Goal: Task Accomplishment & Management: Complete application form

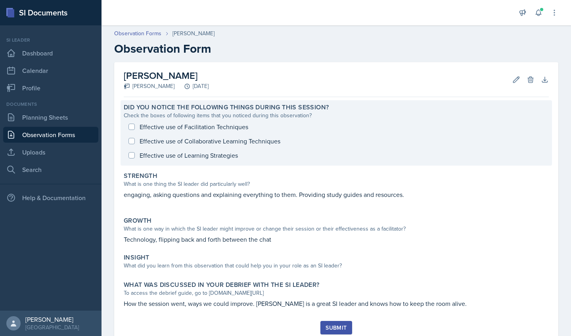
click at [133, 142] on div "Effective use of Facilitation Techniques Effective use of Collaborative Learnin…" at bounding box center [336, 141] width 425 height 43
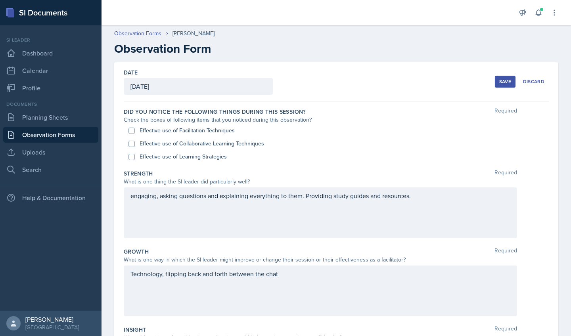
click at [133, 145] on input "Effective use of Collaborative Learning Techniques" at bounding box center [132, 144] width 6 height 6
checkbox input "true"
click at [133, 196] on div "engaging, asking questions and explaining everything to them. Providing study g…" at bounding box center [321, 213] width 394 height 51
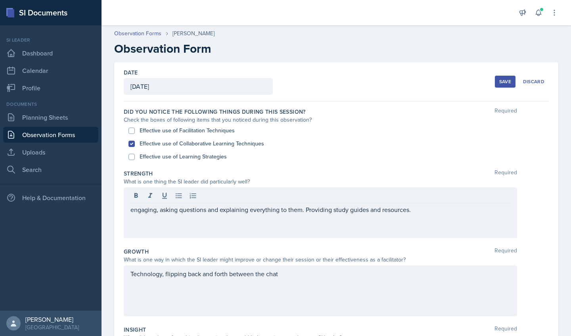
click at [130, 214] on div "engaging, asking questions and explaining everything to them. Providing study g…" at bounding box center [321, 213] width 394 height 51
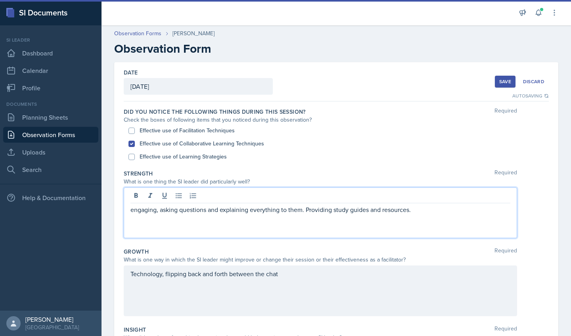
click at [298, 211] on p "engaging, asking questions and explaining everything to them. Providing study g…" at bounding box center [321, 210] width 380 height 10
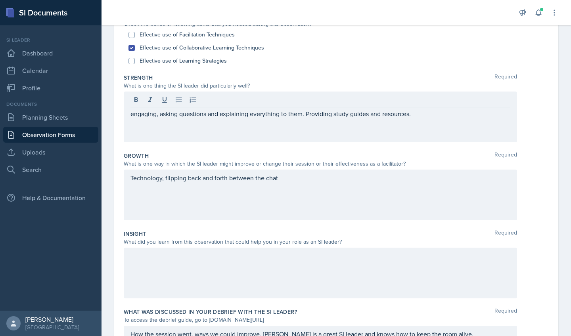
scroll to position [92, 0]
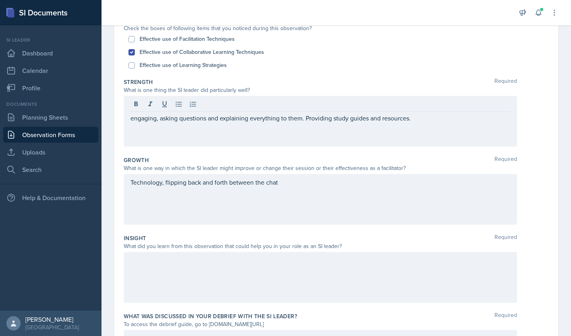
click at [129, 119] on div "engaging, asking questions and explaining everything to them. Providing study g…" at bounding box center [321, 121] width 394 height 51
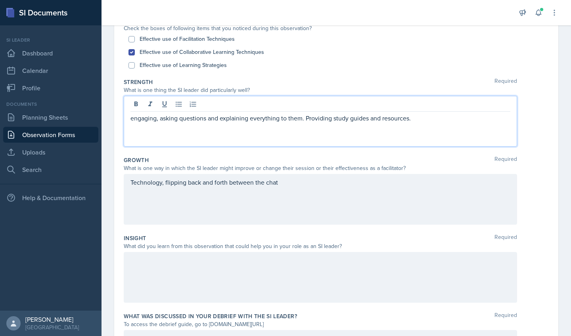
click at [132, 116] on p "engaging, asking questions and explaining everything to them. Providing study g…" at bounding box center [321, 118] width 380 height 10
click at [445, 121] on p "[PERSON_NAME] was very engaging with the students she was asking questions and …" at bounding box center [321, 122] width 380 height 19
click at [196, 128] on p "[PERSON_NAME] was very engaging with the students she was asking questions and …" at bounding box center [321, 122] width 380 height 19
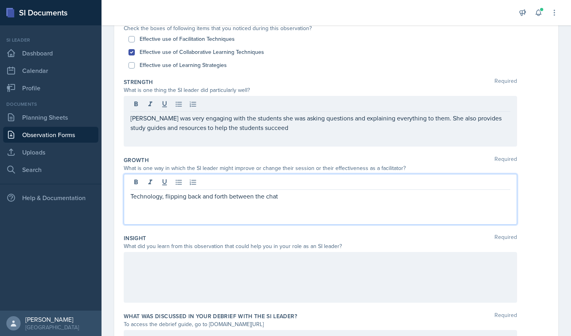
click at [161, 195] on p "Technology, flipping back and forth between the chat" at bounding box center [321, 197] width 380 height 10
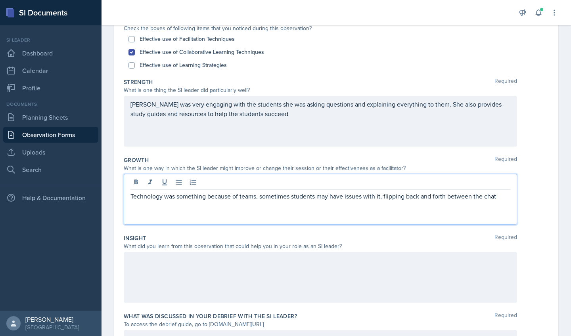
click at [128, 194] on div "Technology was something because of teams, sometimes students may have issues w…" at bounding box center [321, 199] width 394 height 51
click at [504, 197] on p "Technology was something because of teams, sometimes students may have issues w…" at bounding box center [321, 197] width 380 height 10
click at [386, 196] on p "Technology was something because of teams, sometimes students may have issues w…" at bounding box center [321, 197] width 380 height 10
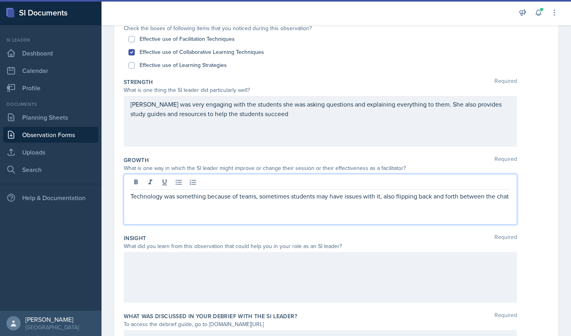
click at [156, 217] on div "Technology was something because of teams, sometimes students may have issues w…" at bounding box center [321, 199] width 394 height 51
click at [151, 201] on p "Technology was something because of teams, sometimes students may have issues w…" at bounding box center [321, 197] width 380 height 10
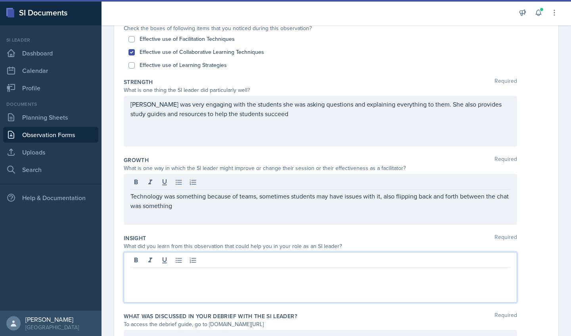
click at [179, 260] on div at bounding box center [321, 277] width 394 height 51
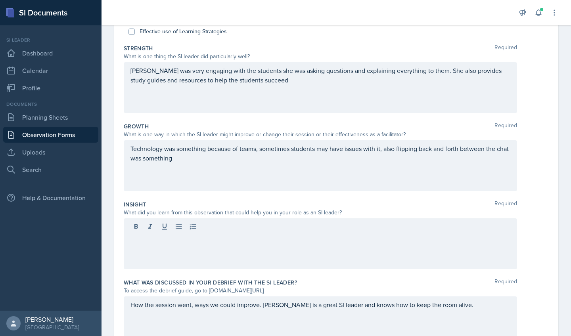
scroll to position [168, 0]
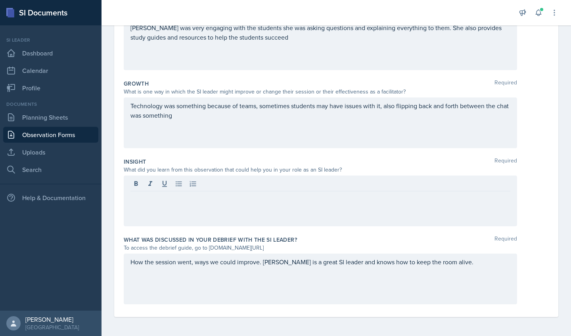
click at [138, 199] on p at bounding box center [321, 198] width 380 height 10
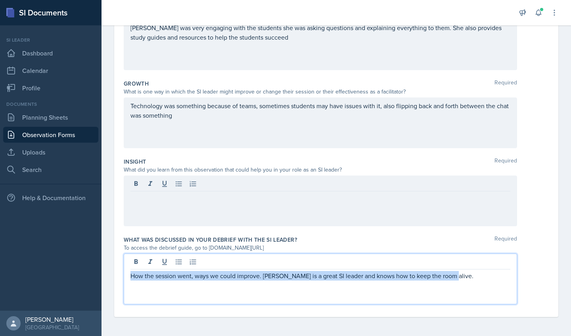
drag, startPoint x: 265, startPoint y: 263, endPoint x: 467, endPoint y: 277, distance: 202.4
click at [467, 276] on p "How the session went, ways we could improve. [PERSON_NAME] is a great SI leader…" at bounding box center [321, 276] width 380 height 10
click at [455, 280] on p "How the session went, ways we could improve. [PERSON_NAME] is a great SI leader…" at bounding box center [321, 276] width 380 height 10
drag, startPoint x: 264, startPoint y: 277, endPoint x: 455, endPoint y: 277, distance: 190.4
click at [455, 277] on p "How the session went, ways we could improve. [PERSON_NAME] is a great SI leader…" at bounding box center [321, 276] width 380 height 10
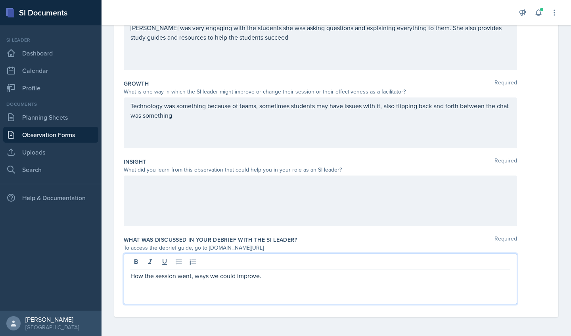
click at [146, 181] on div at bounding box center [321, 201] width 394 height 51
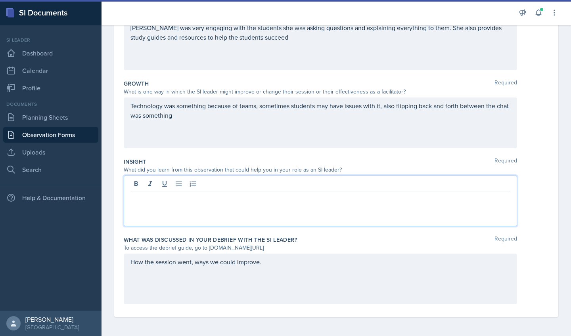
click at [273, 267] on div "How the session went, ways we could improve." at bounding box center [321, 279] width 394 height 51
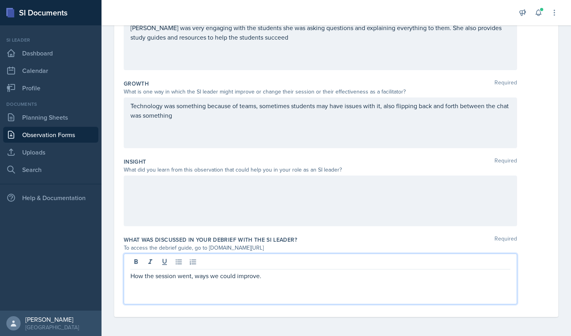
click at [182, 179] on div at bounding box center [321, 201] width 394 height 51
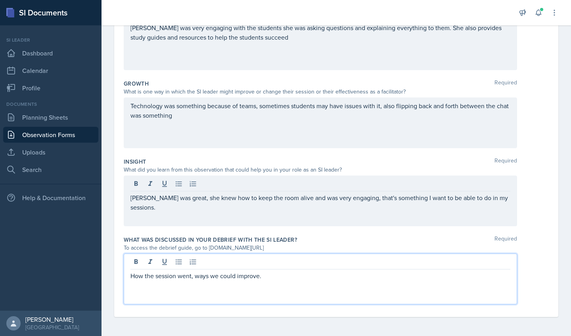
click at [266, 264] on div "How the session went, ways we could improve." at bounding box center [321, 279] width 394 height 51
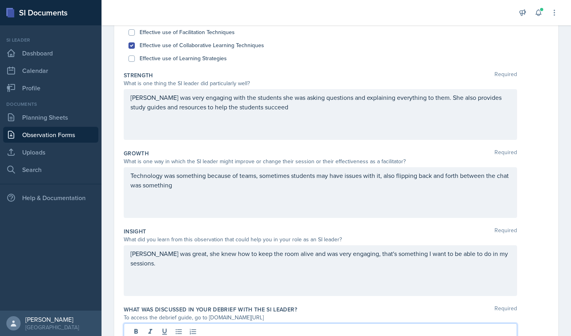
scroll to position [0, 0]
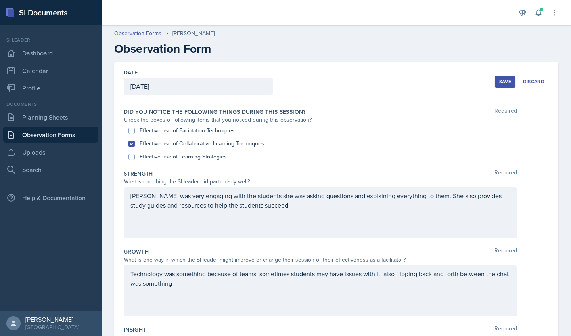
click at [500, 79] on div "Save" at bounding box center [505, 82] width 12 height 6
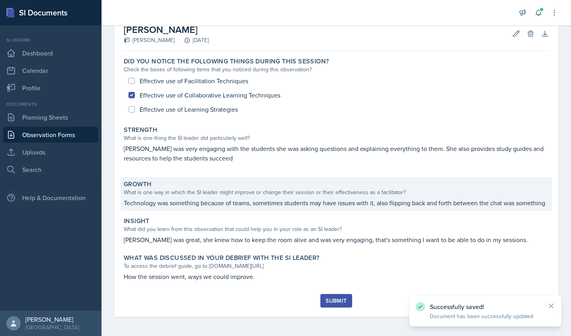
scroll to position [56, 0]
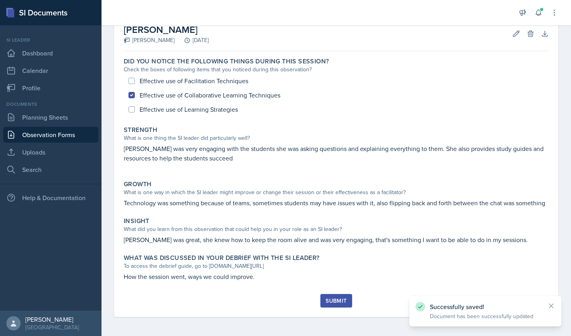
click at [336, 300] on div "Submit" at bounding box center [336, 301] width 21 height 6
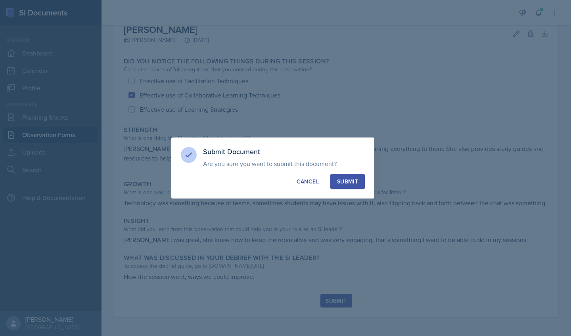
click at [349, 186] on button "Submit" at bounding box center [347, 181] width 35 height 15
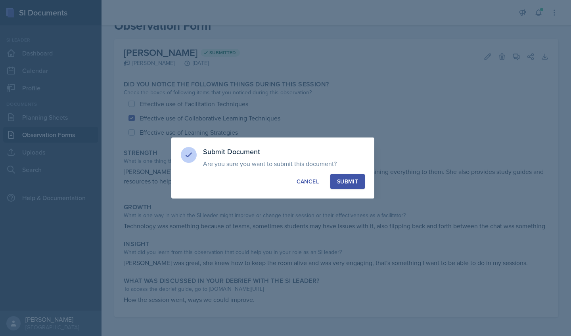
scroll to position [33, 0]
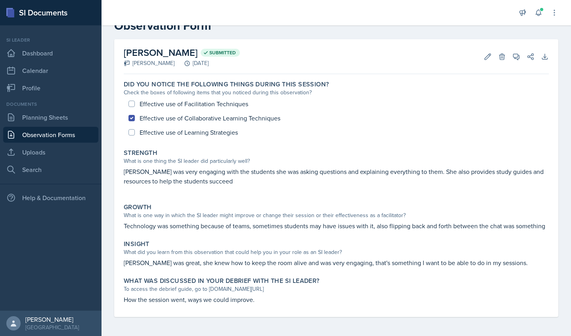
click at [551, 298] on div "[PERSON_NAME] Submitted [PERSON_NAME] [DATE] Edit Delete View Comments Comments…" at bounding box center [336, 178] width 444 height 278
click at [542, 11] on span at bounding box center [542, 9] width 5 height 5
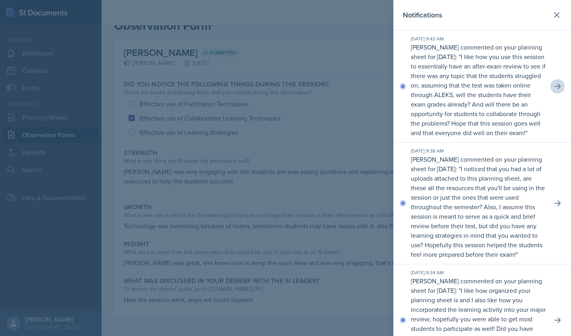
click at [554, 89] on icon at bounding box center [558, 87] width 8 height 8
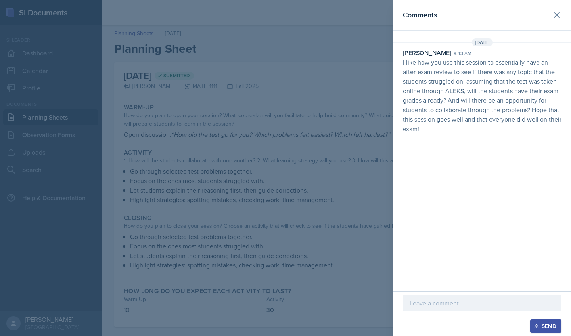
click at [457, 305] on p at bounding box center [482, 304] width 145 height 10
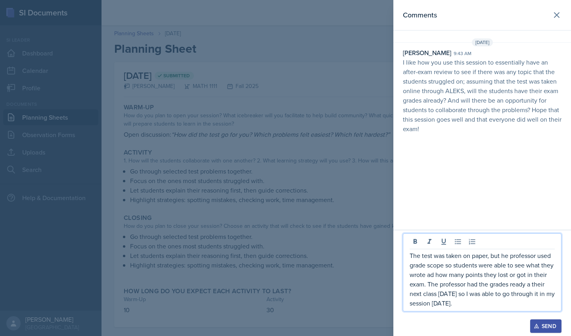
click at [536, 326] on icon "button" at bounding box center [536, 327] width 4 height 4
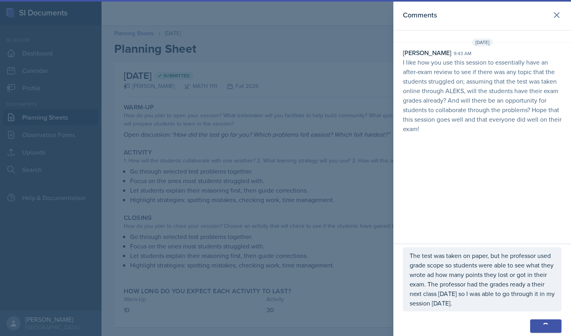
scroll to position [10, 0]
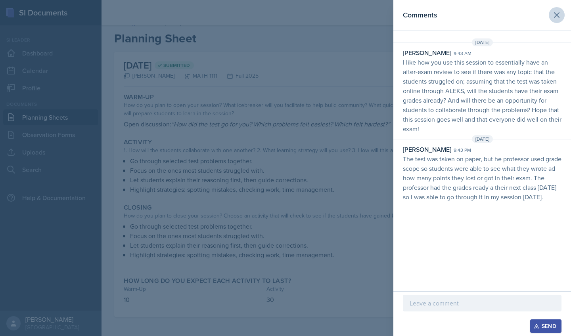
click at [563, 14] on button at bounding box center [557, 15] width 16 height 16
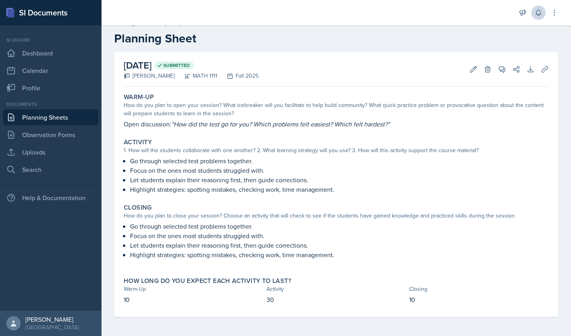
scroll to position [0, 0]
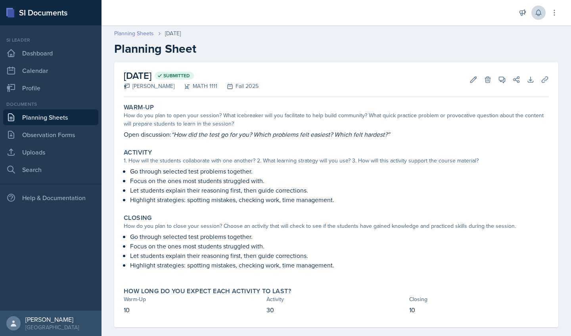
click at [139, 35] on link "Planning Sheets" at bounding box center [134, 33] width 40 height 8
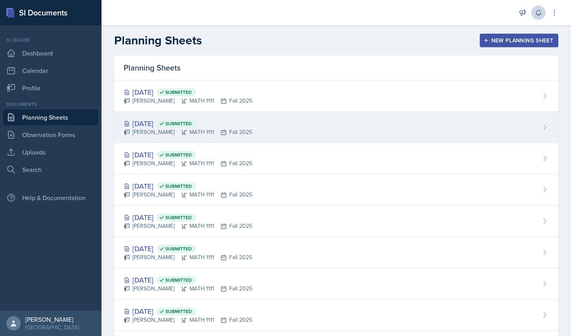
click at [169, 122] on div "[DATE] Submitted" at bounding box center [188, 123] width 129 height 11
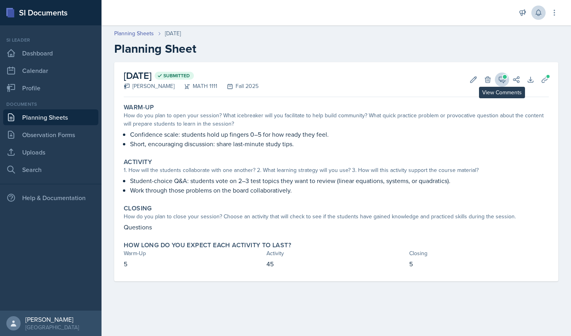
click at [503, 75] on button "View Comments" at bounding box center [502, 80] width 14 height 14
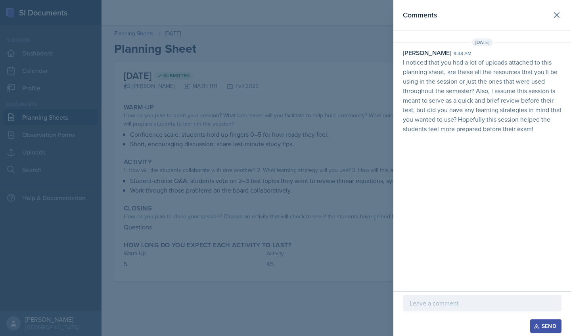
click at [458, 307] on p at bounding box center [482, 304] width 145 height 10
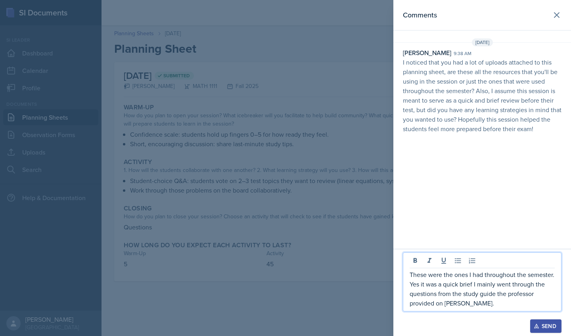
click at [543, 328] on div "Send" at bounding box center [546, 326] width 21 height 6
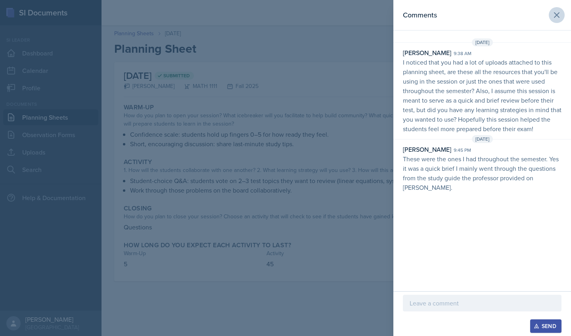
click at [554, 15] on icon at bounding box center [557, 15] width 10 height 10
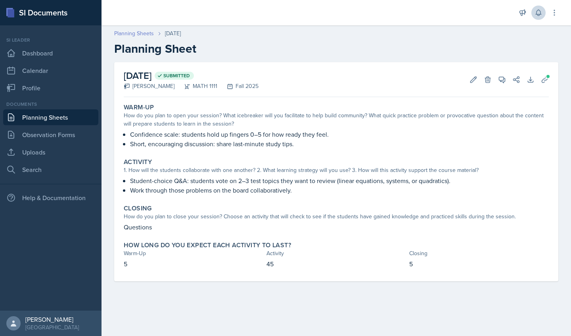
click at [135, 31] on link "Planning Sheets" at bounding box center [134, 33] width 40 height 8
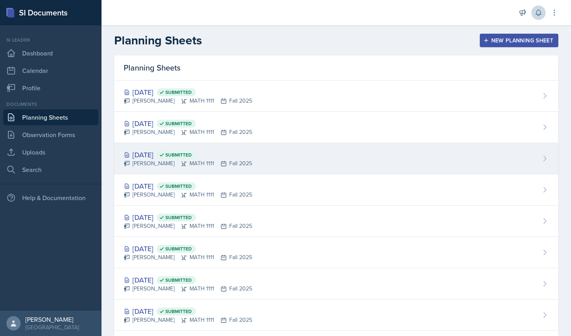
click at [156, 155] on div "[DATE] Submitted" at bounding box center [188, 155] width 129 height 11
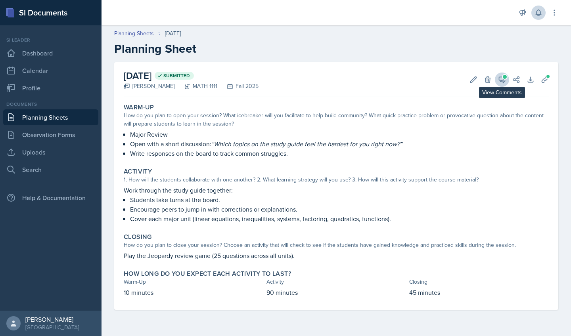
click at [502, 77] on icon at bounding box center [502, 80] width 8 height 8
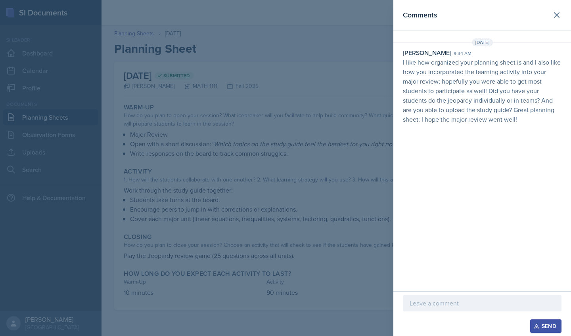
click at [462, 307] on p at bounding box center [482, 304] width 145 height 10
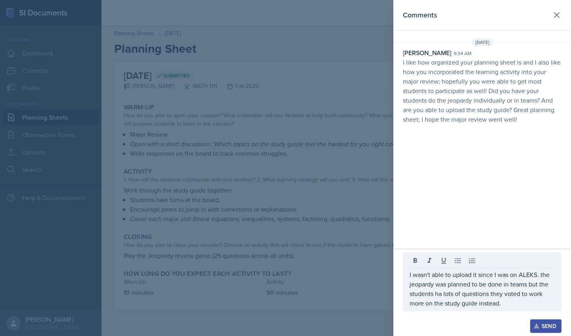
click at [541, 331] on button "Send" at bounding box center [545, 326] width 31 height 13
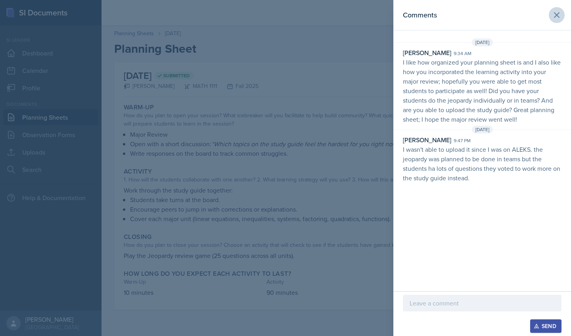
click at [558, 17] on icon at bounding box center [557, 15] width 5 height 5
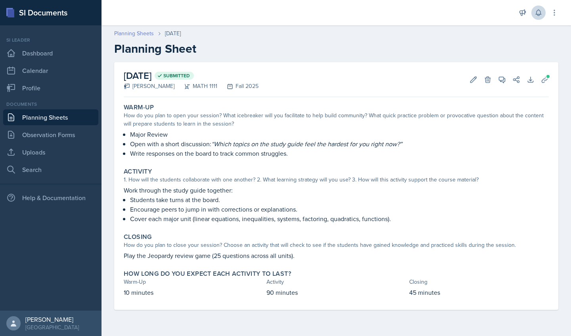
click at [140, 36] on link "Planning Sheets" at bounding box center [134, 33] width 40 height 8
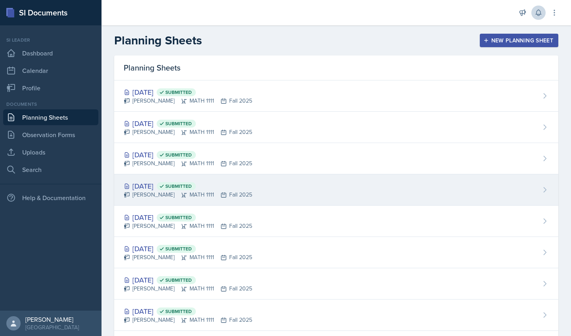
click at [160, 187] on div "[DATE] Submitted" at bounding box center [188, 186] width 129 height 11
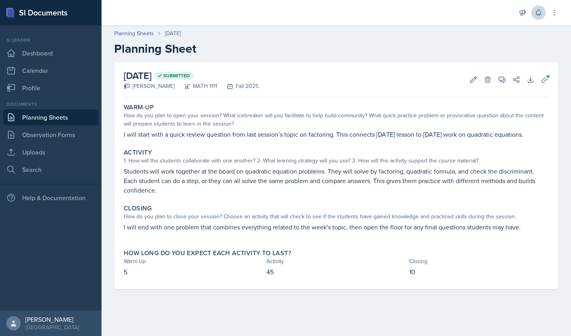
click at [499, 88] on div "[DATE] Submitted [PERSON_NAME] MATH 1111 Fall 2025 Edit Delete View Comments Co…" at bounding box center [336, 79] width 425 height 35
click at [500, 84] on button "View Comments" at bounding box center [502, 80] width 14 height 14
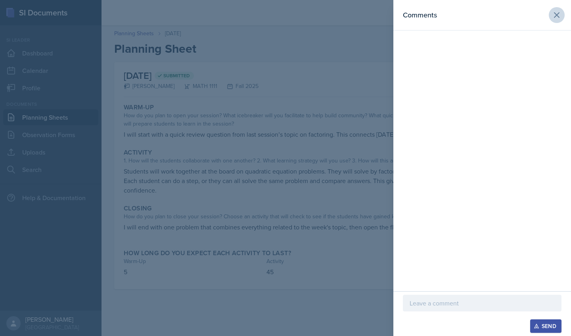
click at [550, 19] on button at bounding box center [557, 15] width 16 height 16
